Goal: Navigation & Orientation: Find specific page/section

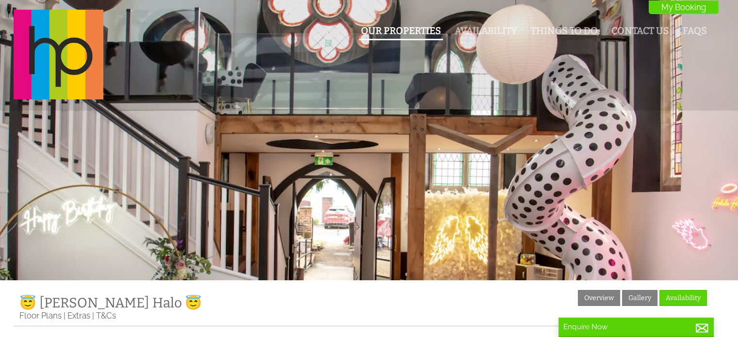
click at [369, 36] on link "Our Properties" at bounding box center [401, 30] width 80 height 11
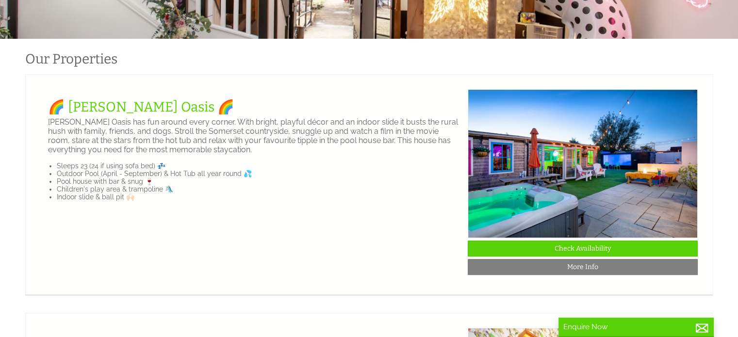
scroll to position [242, 0]
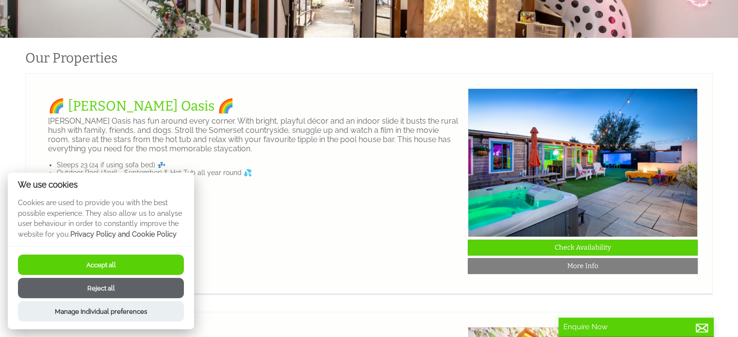
click at [143, 243] on p "Cookies are used to provide you with the best possible experience. They also al…" at bounding box center [101, 221] width 186 height 49
click at [149, 247] on div "Accept all Reject all Manage Individual preferences" at bounding box center [101, 287] width 186 height 83
click at [95, 266] on button "Accept all" at bounding box center [101, 265] width 166 height 20
checkbox input "true"
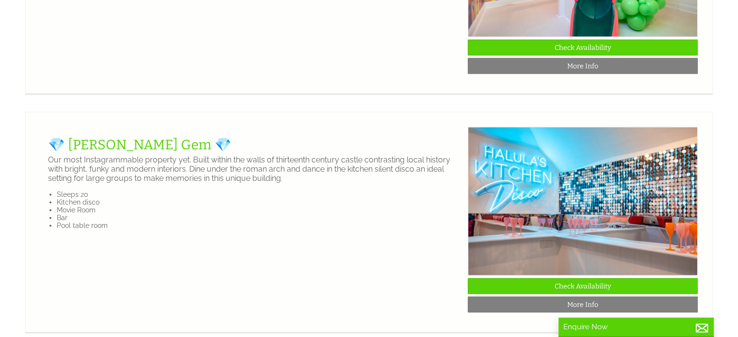
scroll to position [1988, 0]
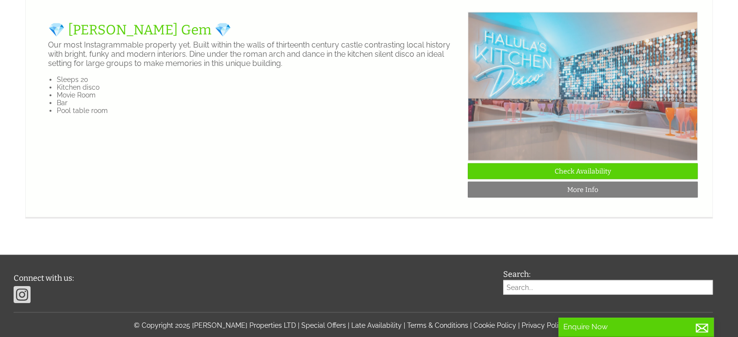
click at [562, 146] on img at bounding box center [582, 86] width 230 height 149
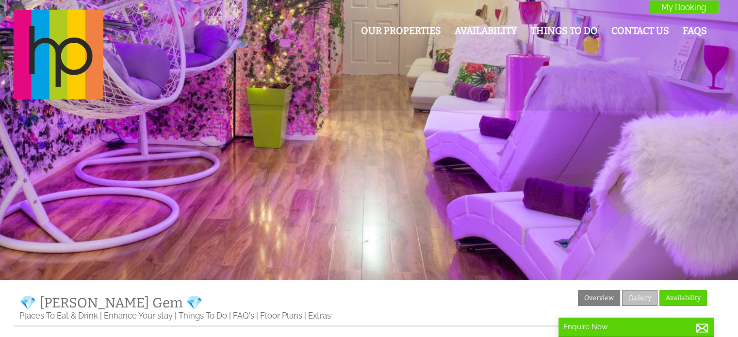
click at [639, 298] on link "Gallery" at bounding box center [639, 298] width 35 height 16
